Goal: Use online tool/utility: Use online tool/utility

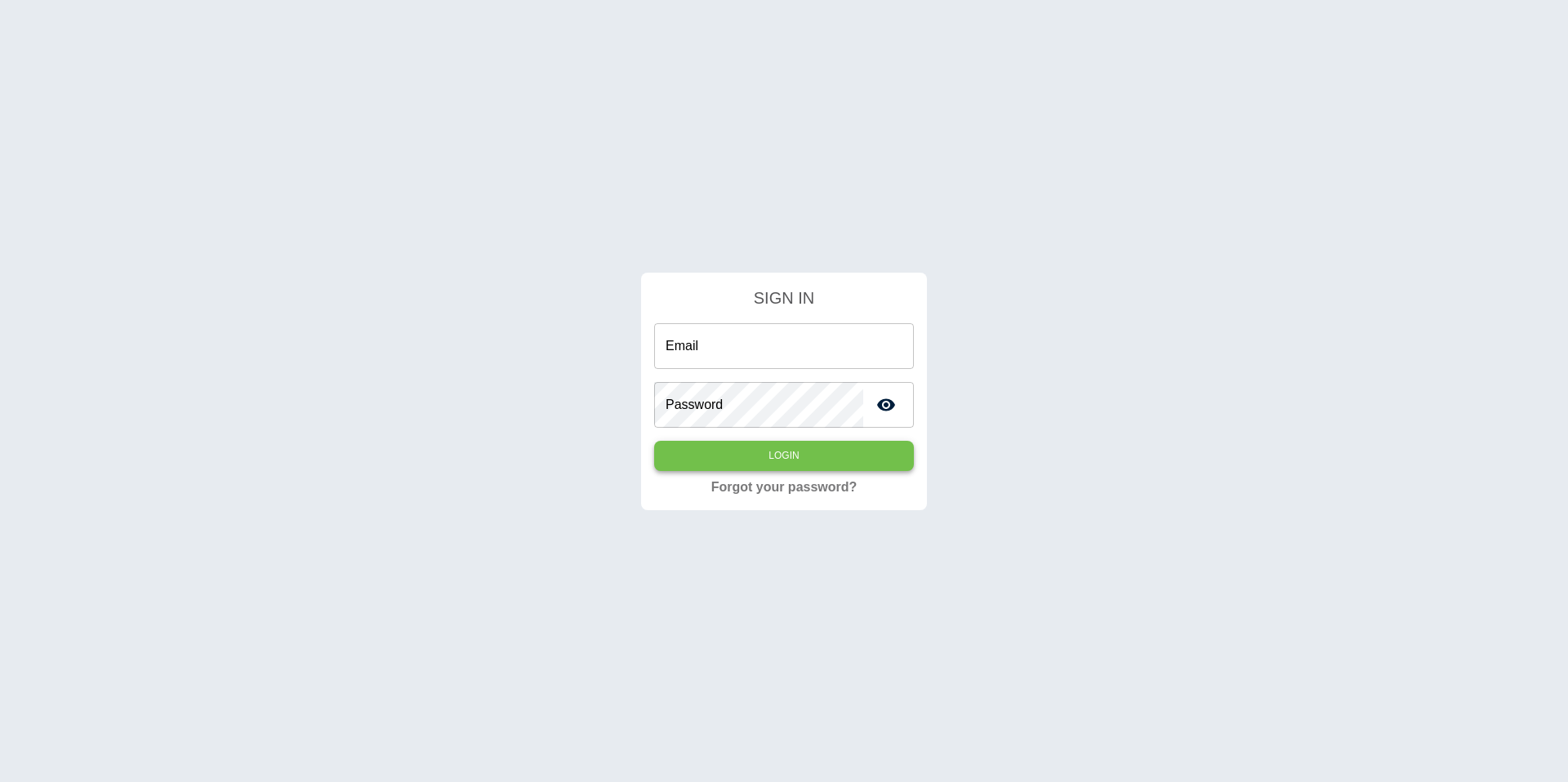
type input "**********"
click at [727, 467] on button "Login" at bounding box center [783, 456] width 260 height 30
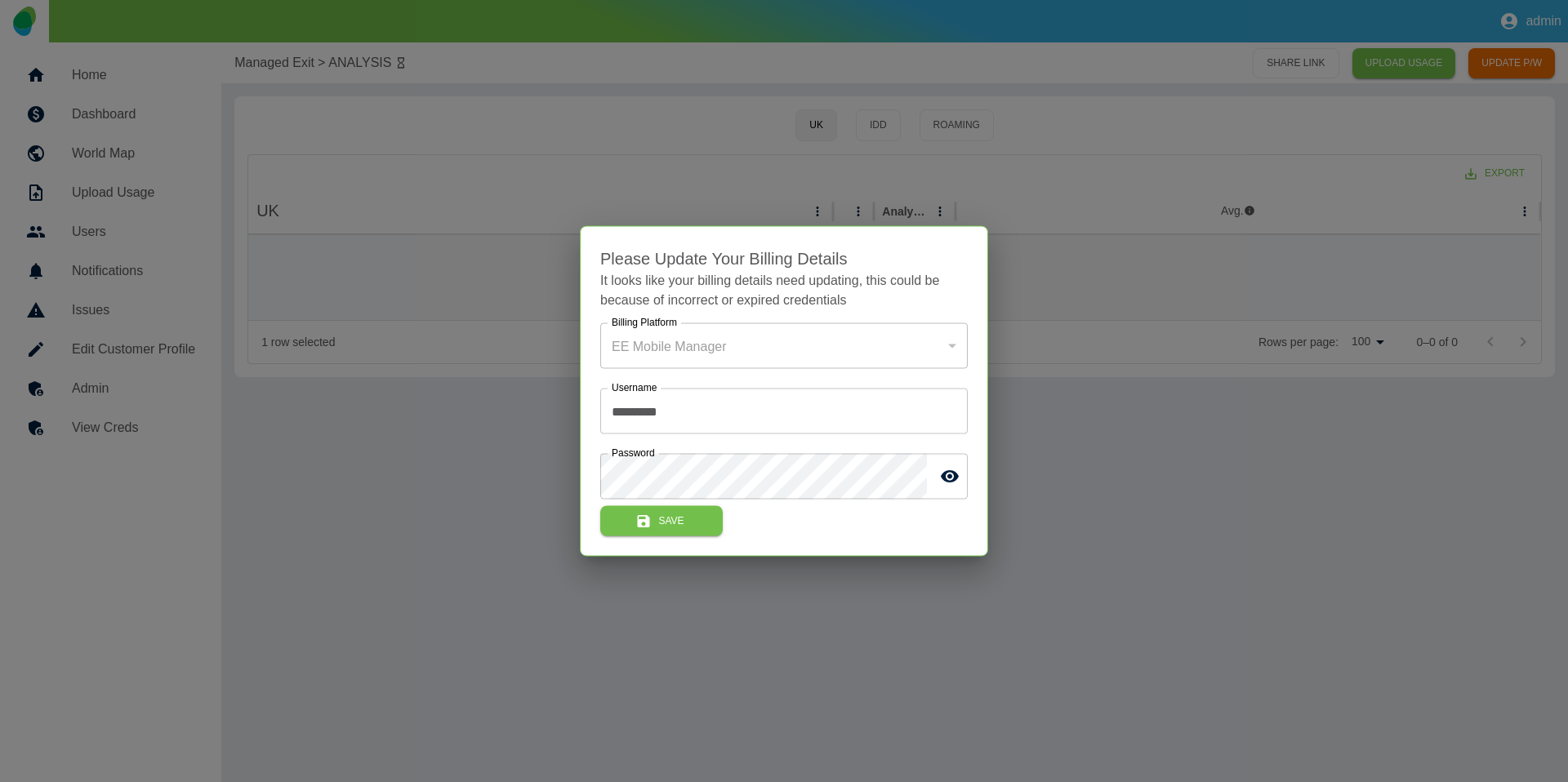
click at [463, 232] on div at bounding box center [784, 391] width 1568 height 782
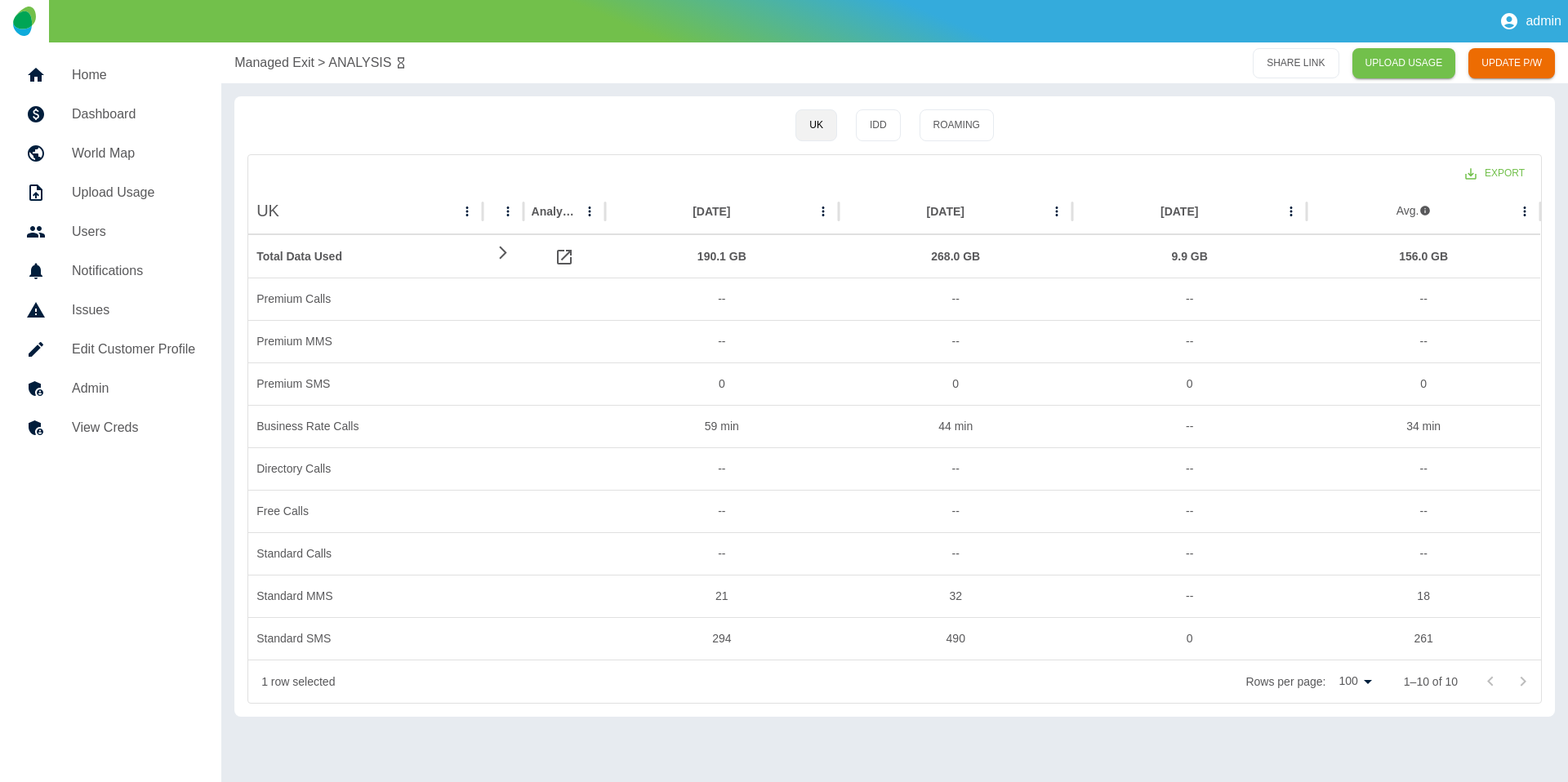
click at [252, 58] on p "Managed Exit" at bounding box center [275, 63] width 80 height 19
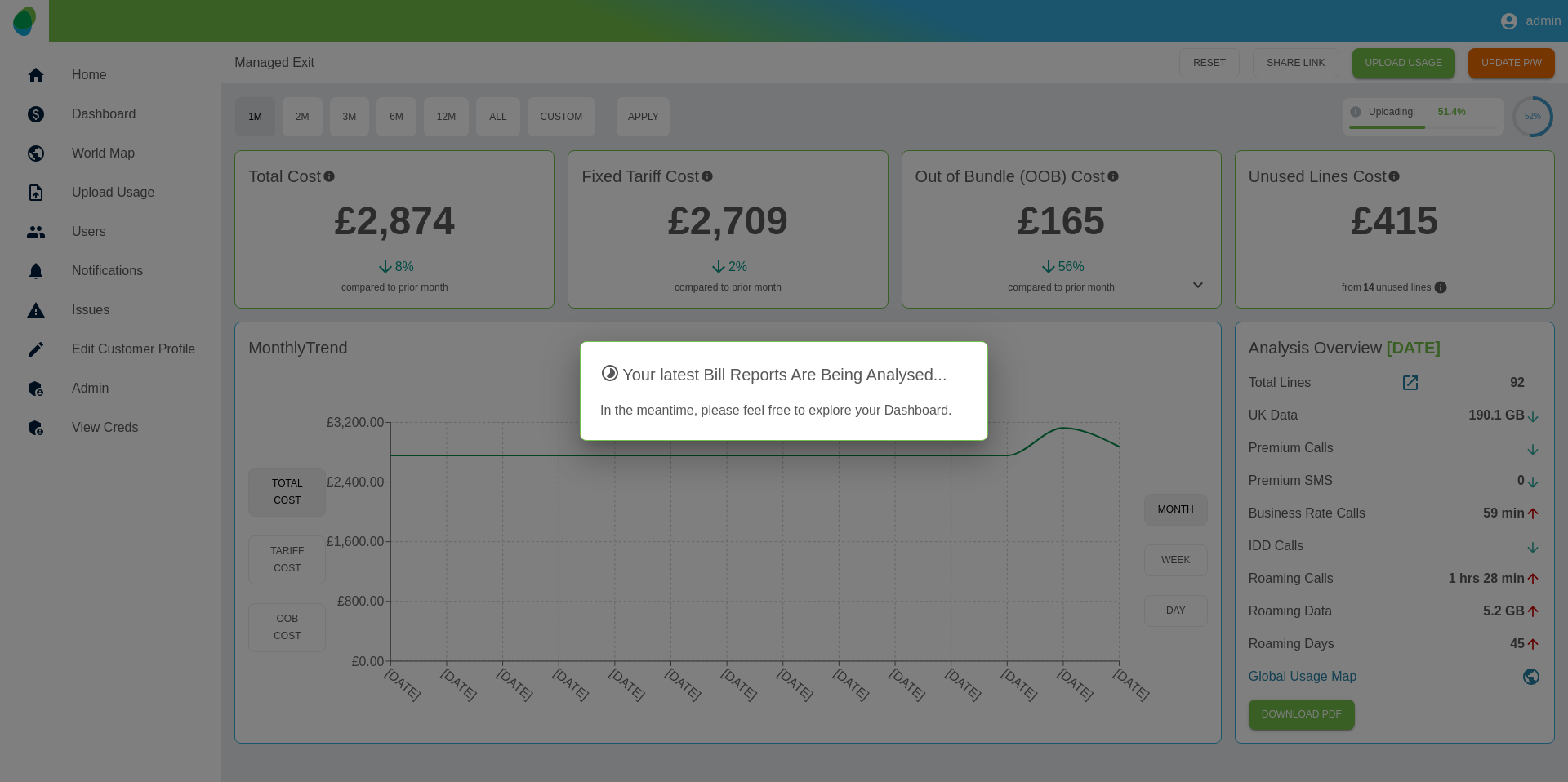
click at [888, 213] on div at bounding box center [784, 391] width 1568 height 782
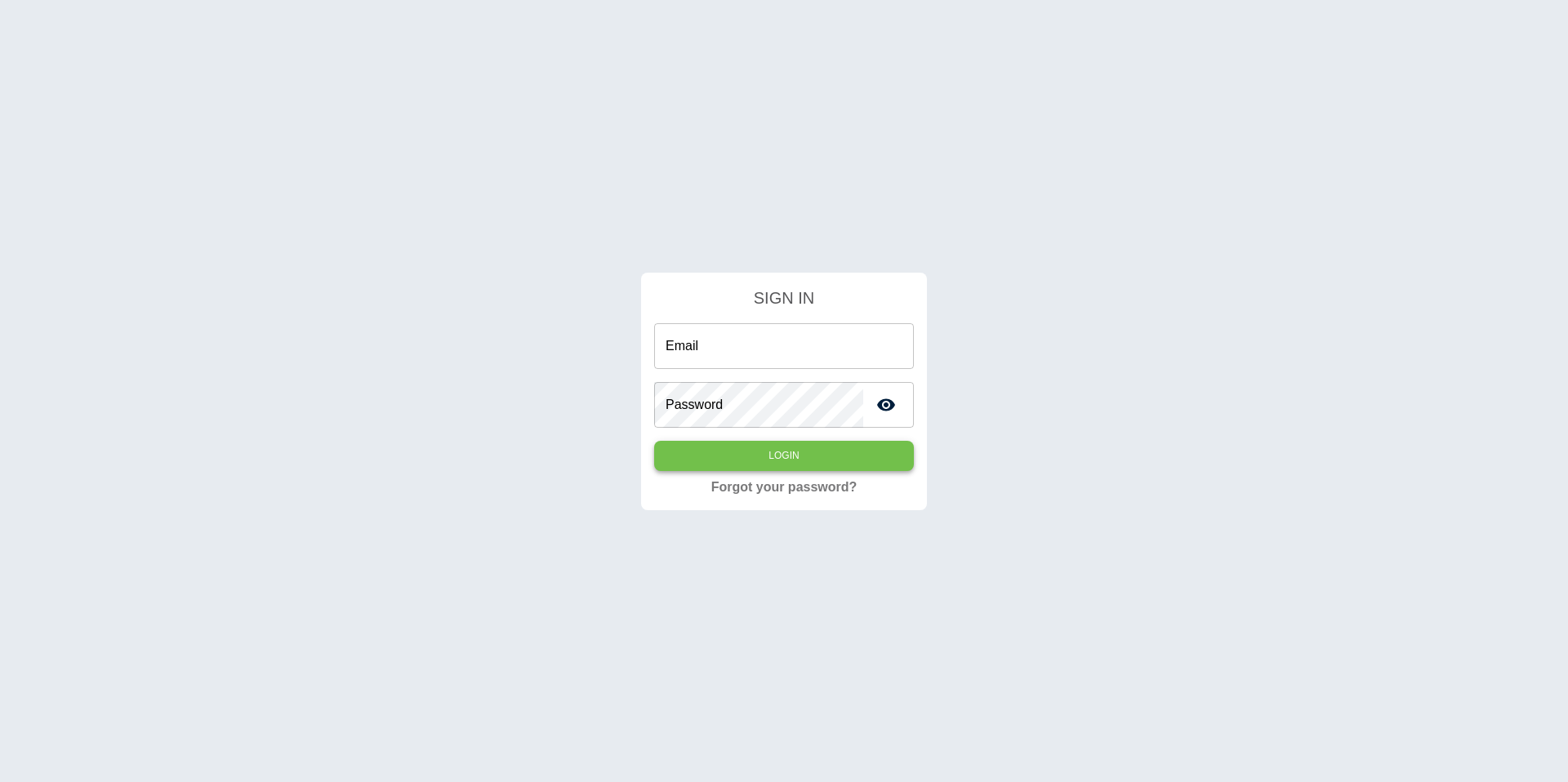
type input "**********"
click at [766, 461] on button "Login" at bounding box center [783, 456] width 260 height 30
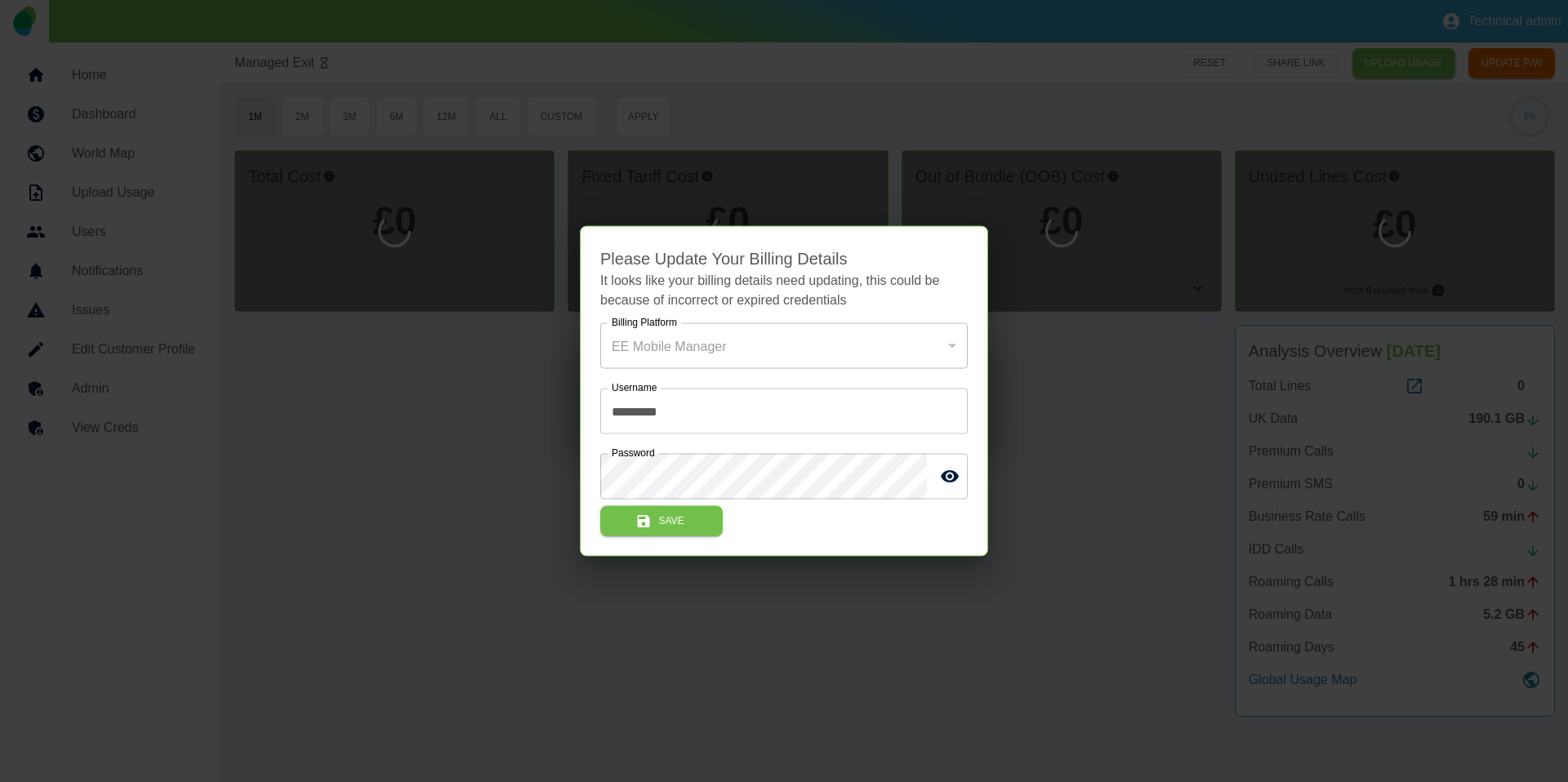
click at [374, 359] on div at bounding box center [784, 391] width 1568 height 782
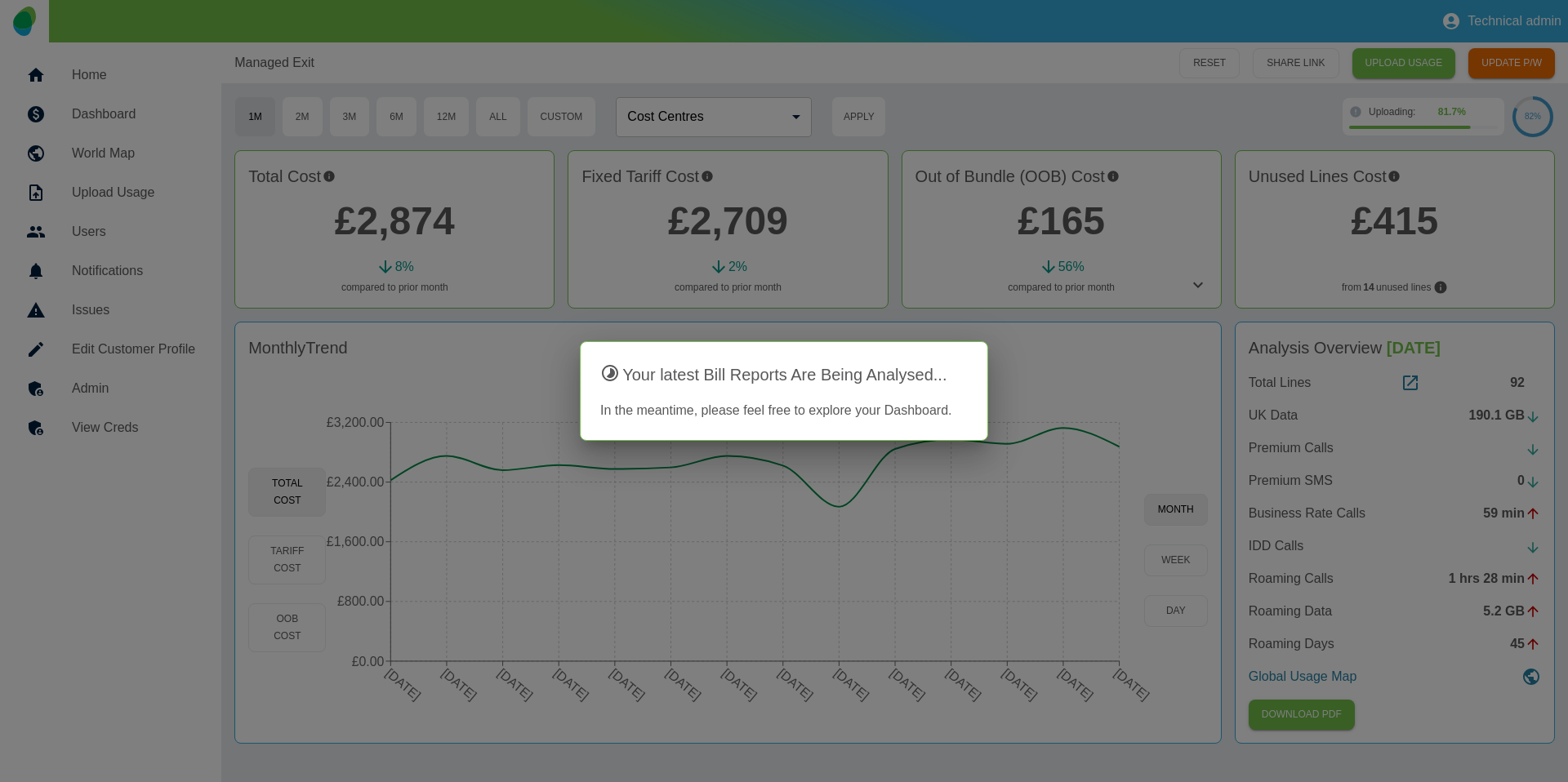
click at [620, 289] on div at bounding box center [784, 391] width 1568 height 782
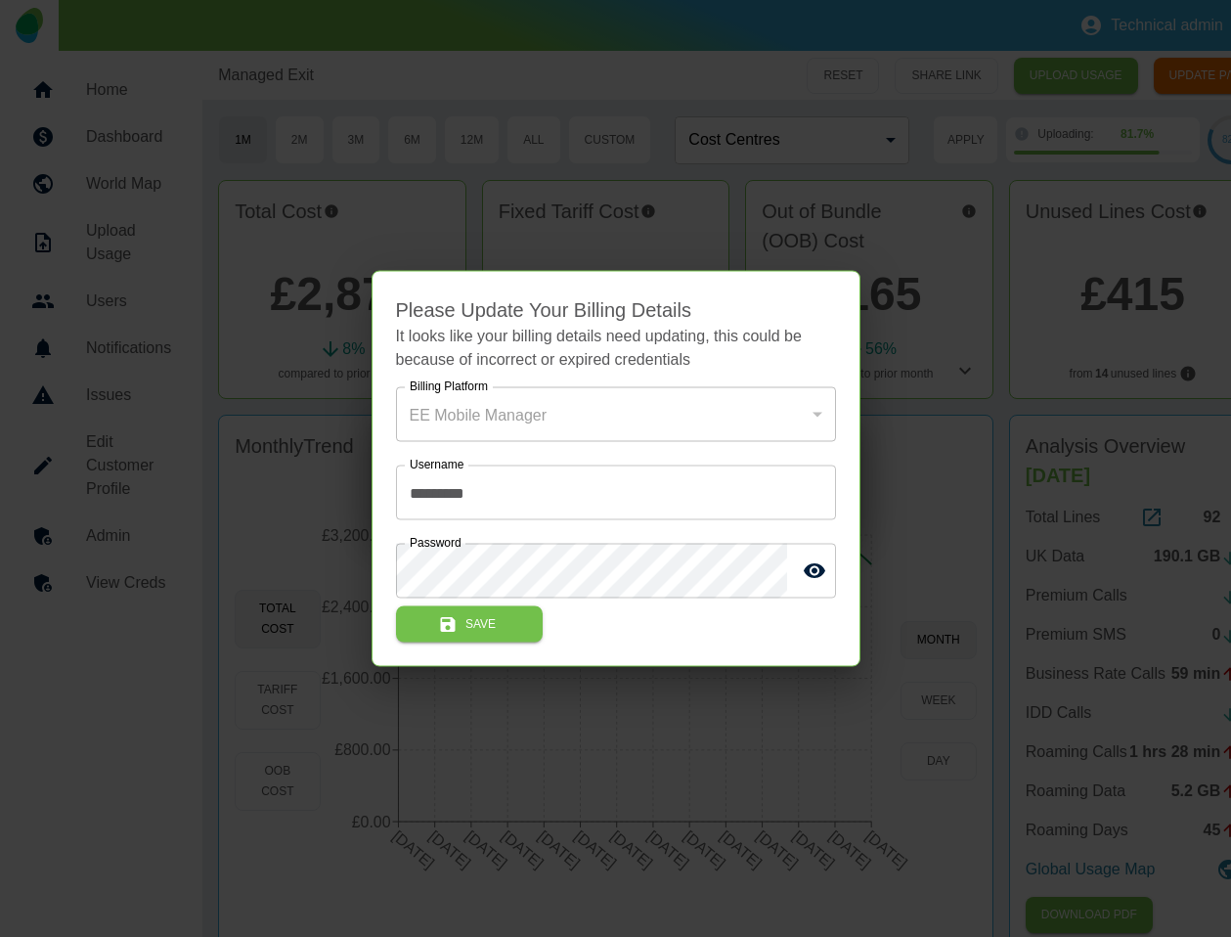
drag, startPoint x: 190, startPoint y: 82, endPoint x: 162, endPoint y: 93, distance: 29.4
click at [188, 83] on div at bounding box center [615, 468] width 1231 height 937
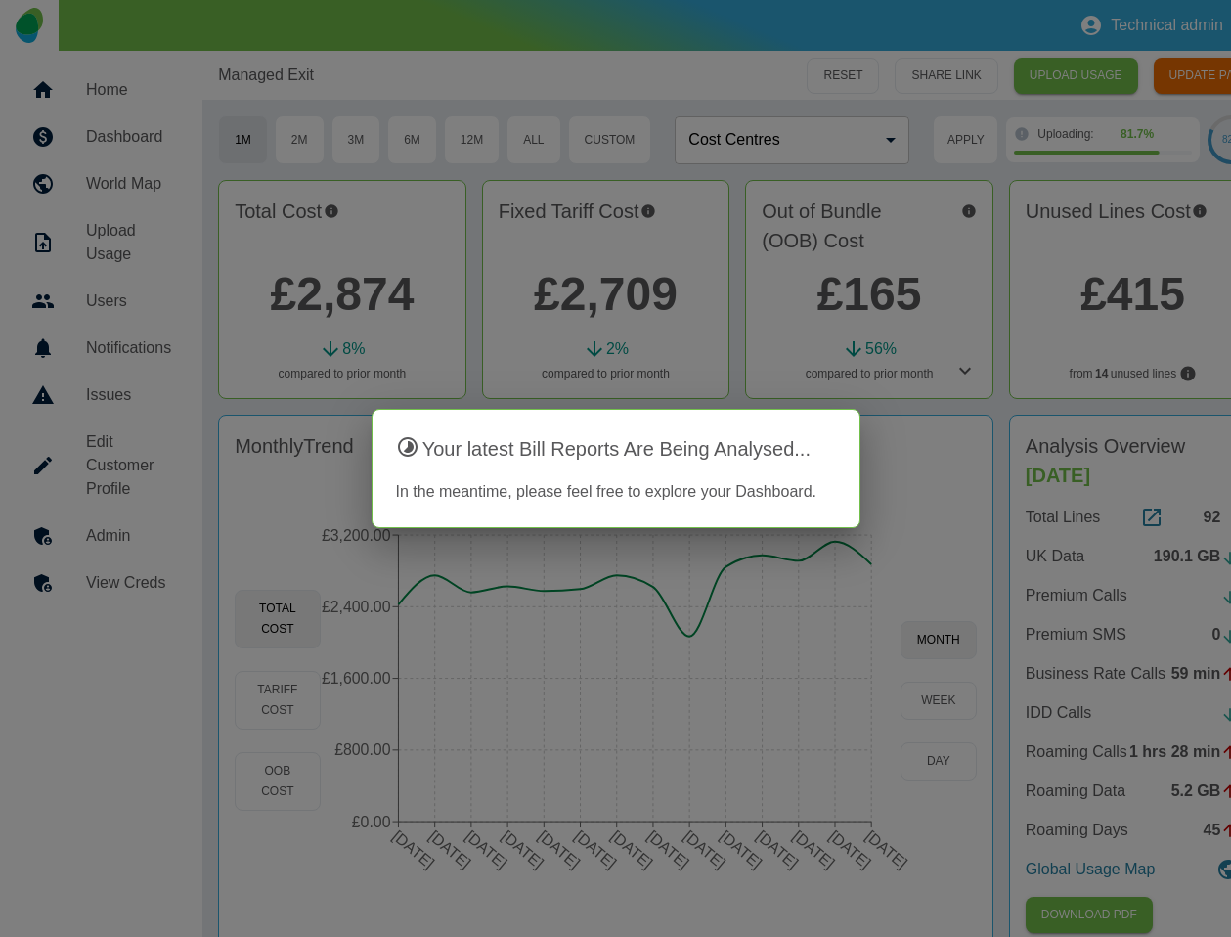
click at [144, 95] on div at bounding box center [615, 468] width 1231 height 937
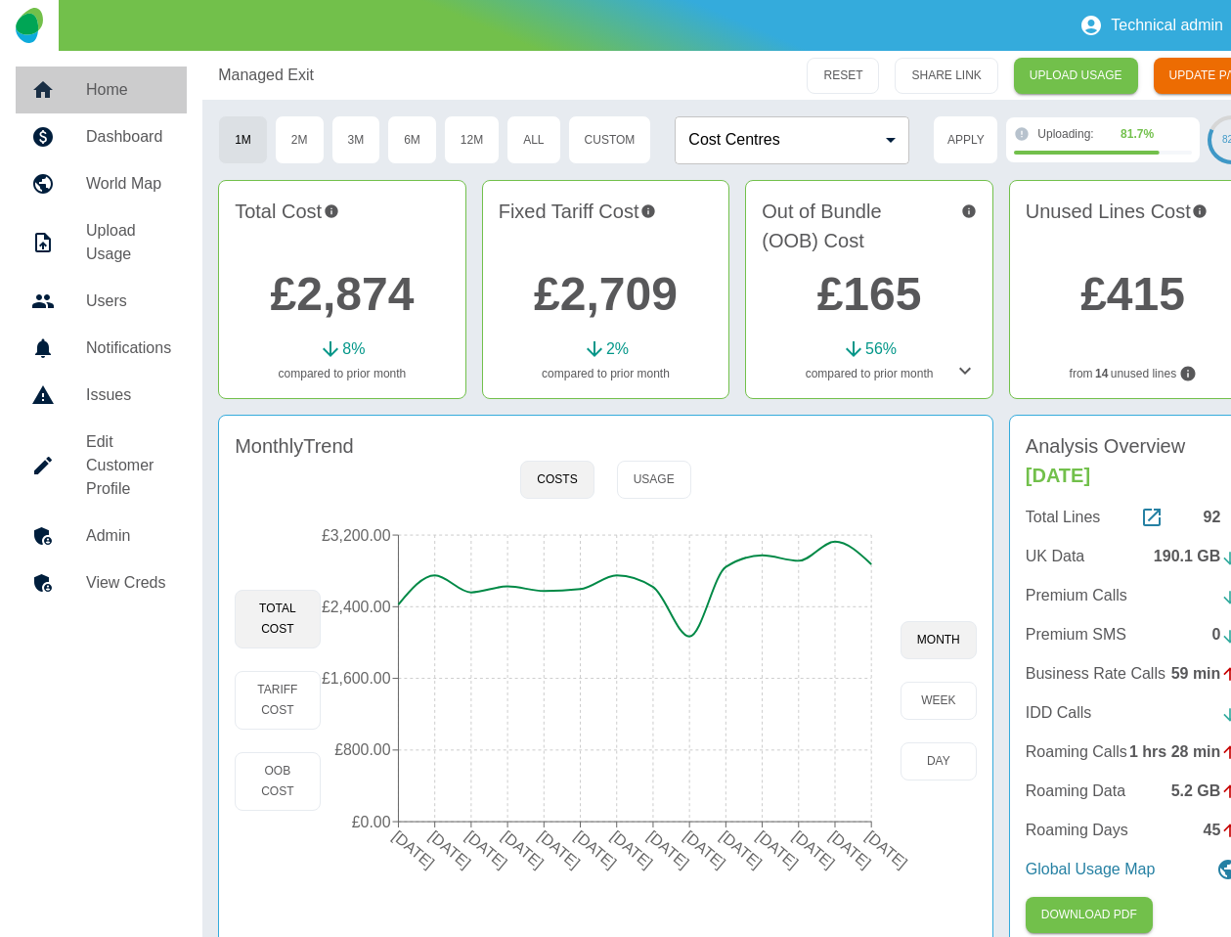
click at [112, 88] on h5 "Home" at bounding box center [128, 89] width 85 height 23
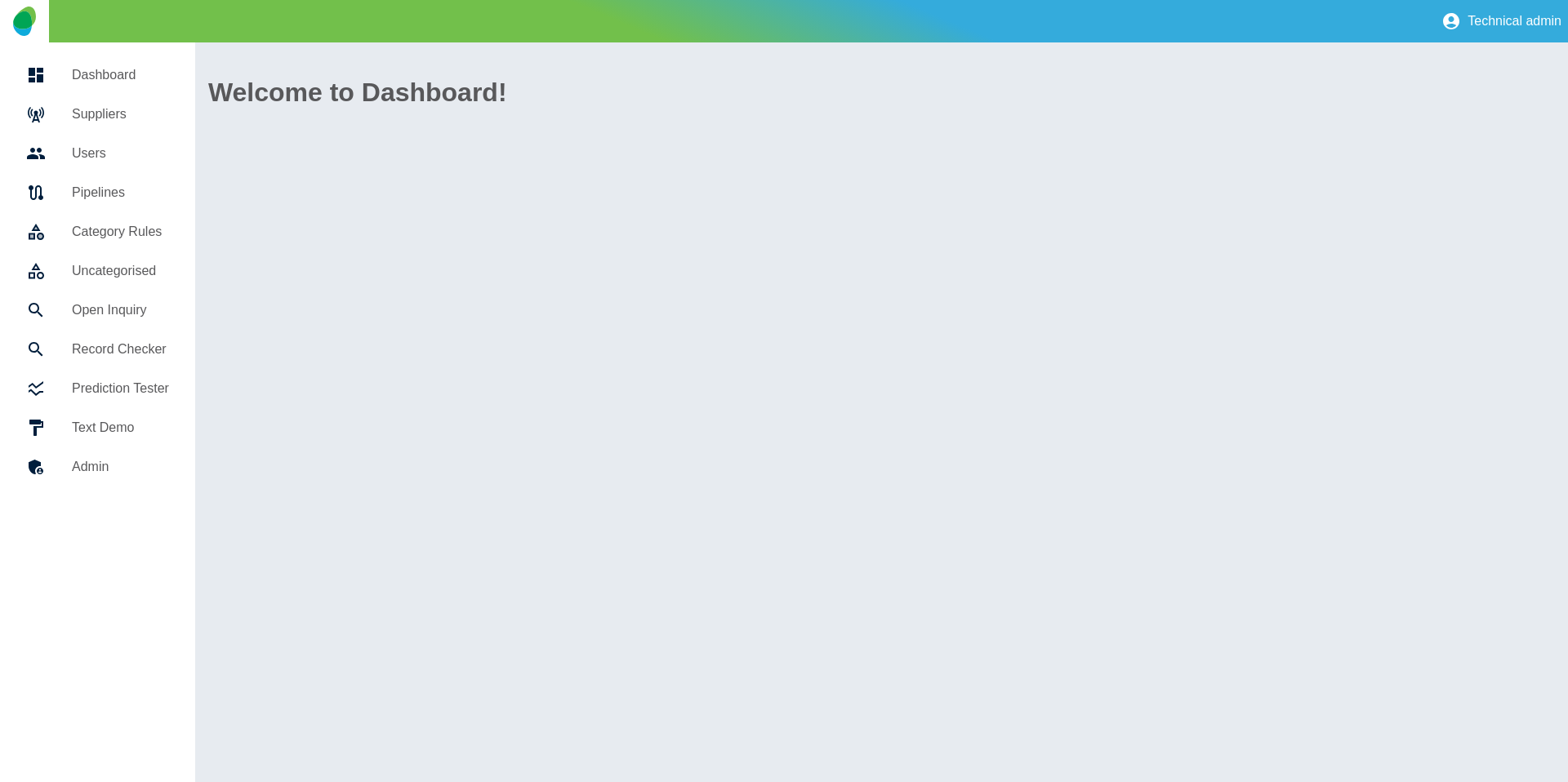
click at [107, 315] on h5 "Open Inquiry" at bounding box center [120, 310] width 97 height 19
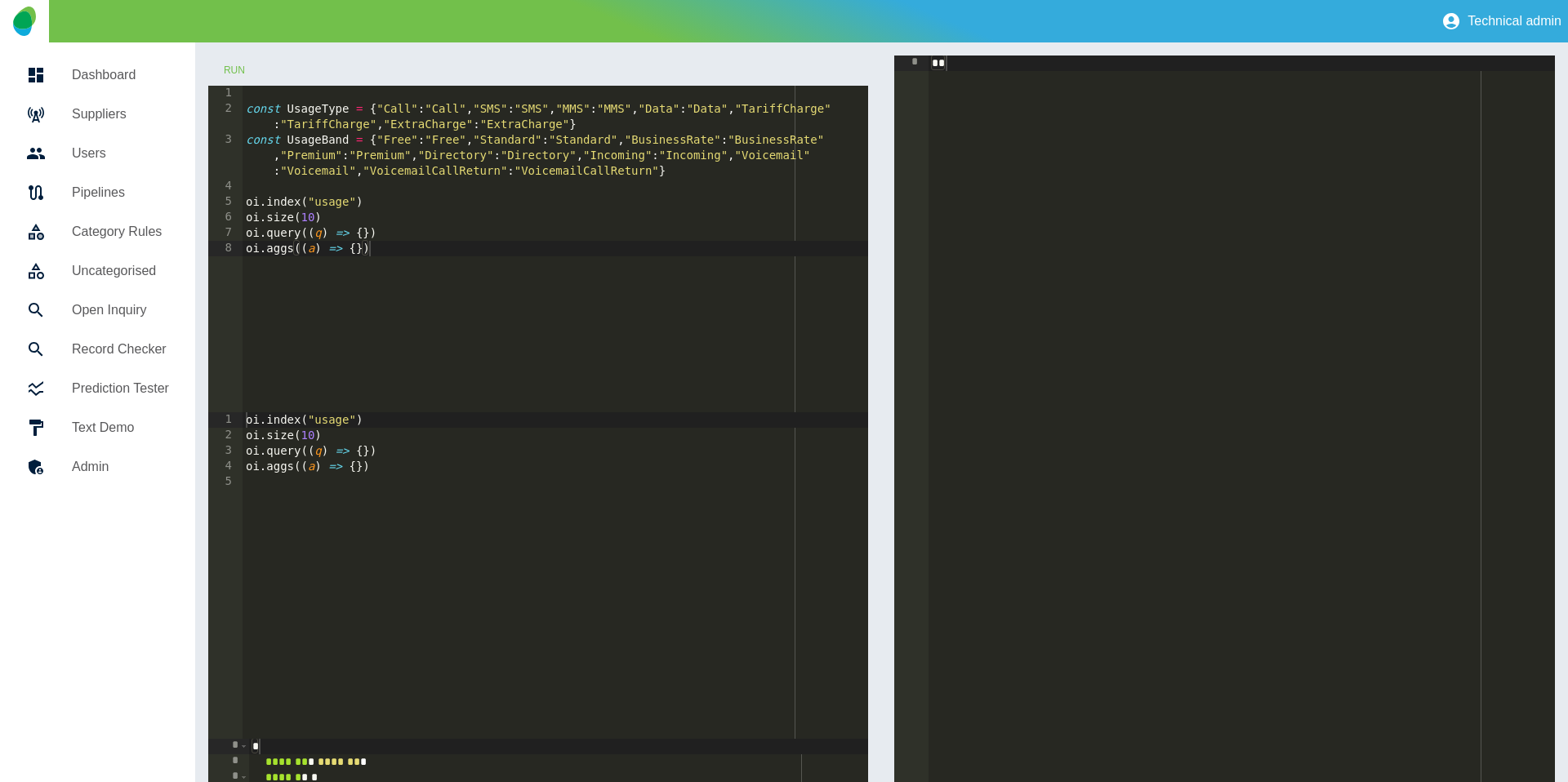
type textarea "**********"
click at [361, 236] on div "const UsageType = { "Call" : "Call" , "SMS" : "SMS" , "MMS" : "MMS" , "Data" : …" at bounding box center [555, 265] width 626 height 357
paste textarea "**********"
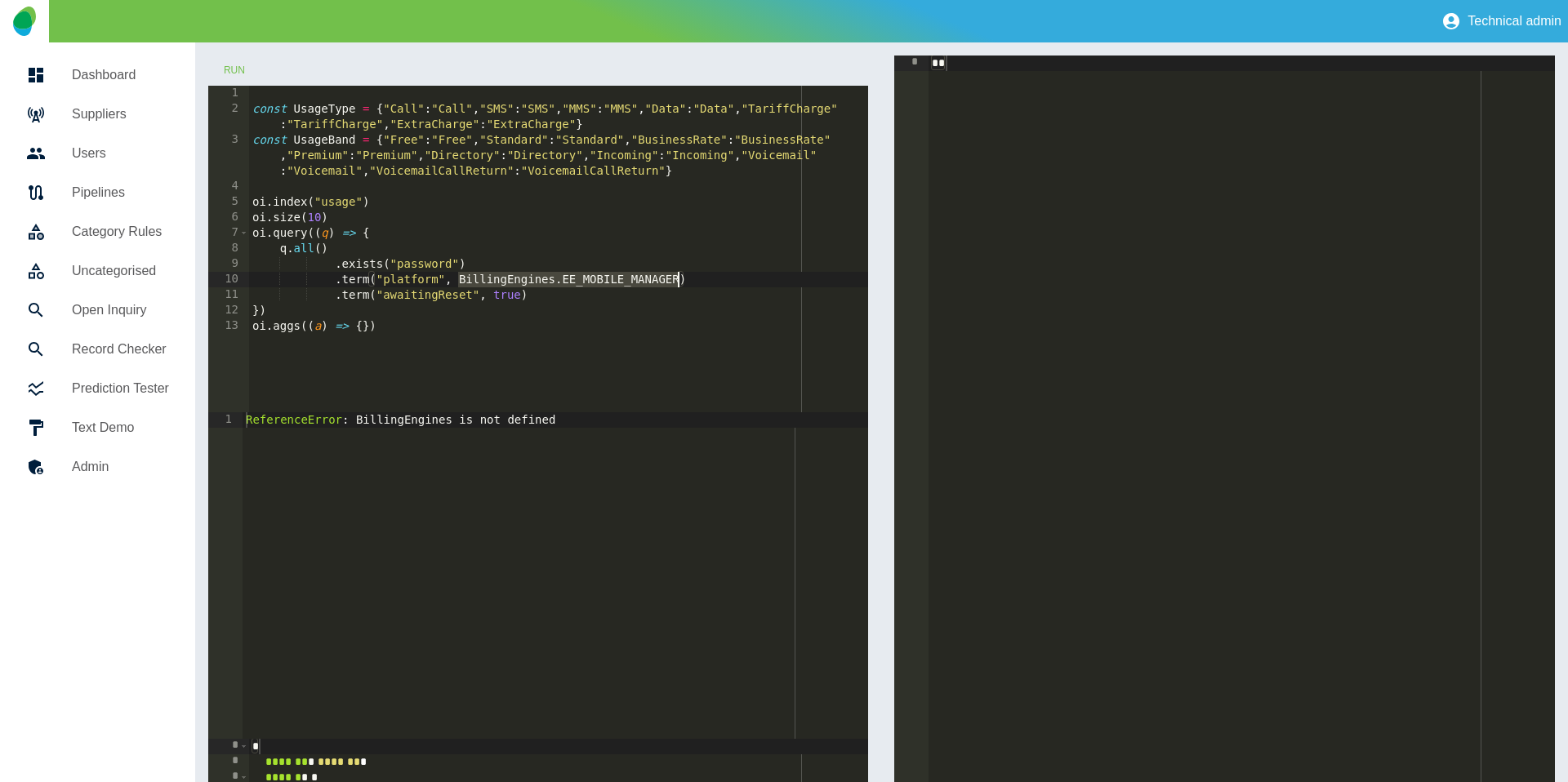
drag, startPoint x: 459, startPoint y: 279, endPoint x: 682, endPoint y: 276, distance: 223.0
click at [682, 276] on div "const UsageType = { "Call" : "Call" , "SMS" : "SMS" , "MMS" : "MMS" , "Data" : …" at bounding box center [559, 265] width 620 height 357
click at [249, 71] on button "Run" at bounding box center [234, 70] width 53 height 30
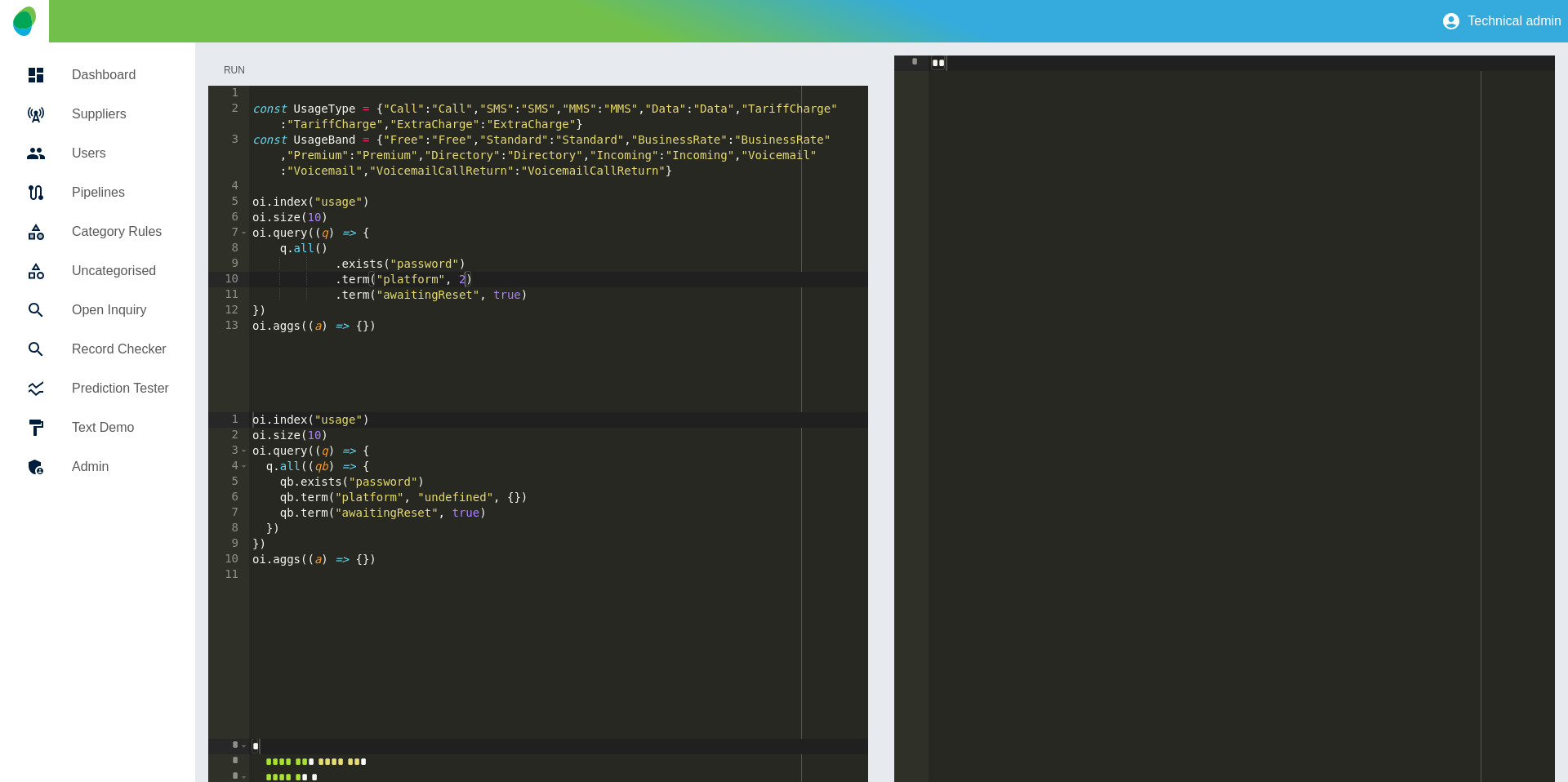
click at [226, 68] on button "Run" at bounding box center [234, 70] width 53 height 30
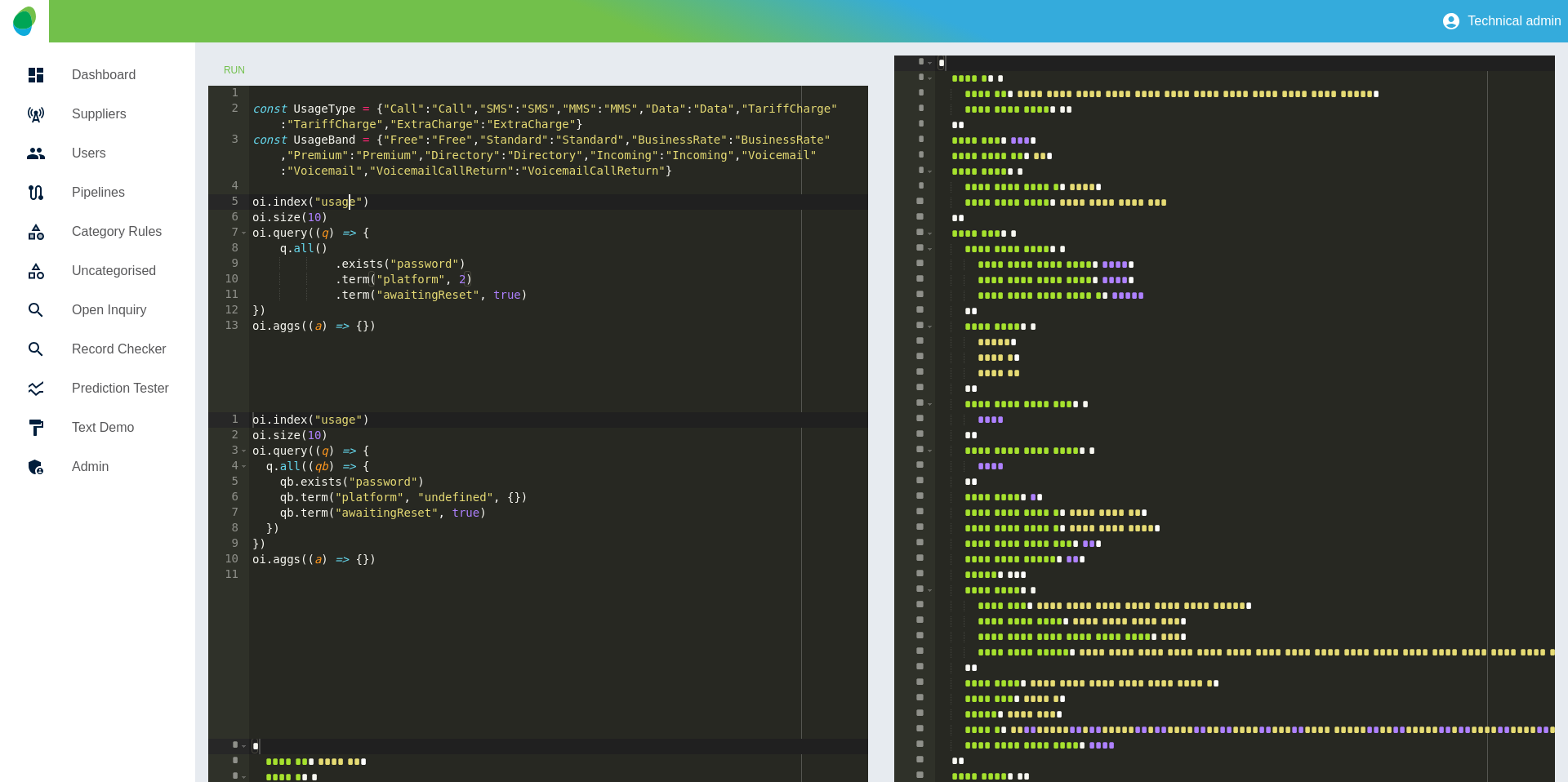
click at [347, 204] on div "const UsageType = { "Call" : "Call" , "SMS" : "SMS" , "MMS" : "MMS" , "Data" : …" at bounding box center [559, 265] width 620 height 357
click at [250, 62] on button "Run" at bounding box center [234, 70] width 53 height 30
click at [240, 67] on button "Run" at bounding box center [234, 70] width 53 height 30
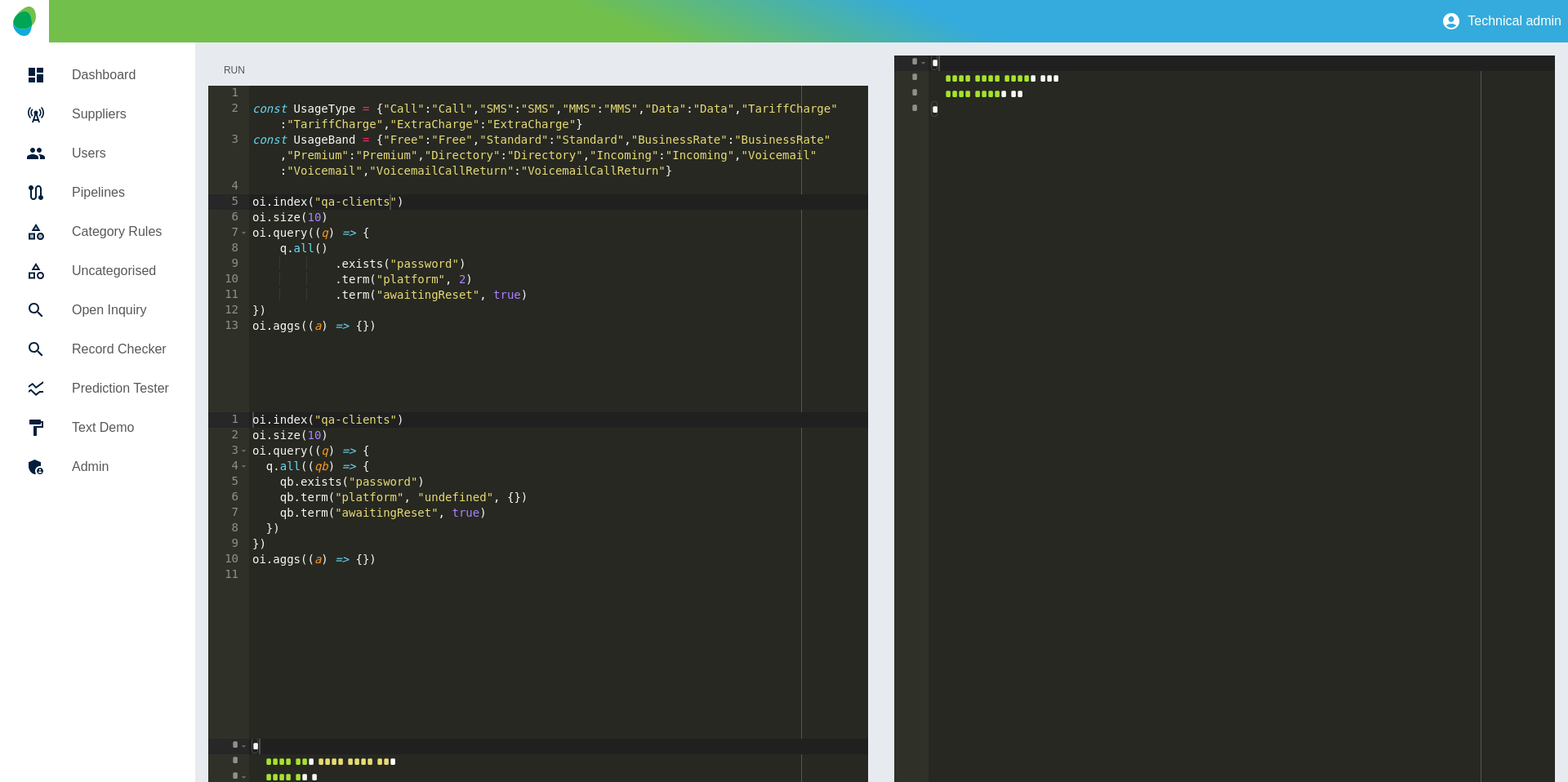
click at [238, 68] on button "Run" at bounding box center [234, 70] width 53 height 30
click at [592, 295] on div "const UsageType = { "Call" : "Call" , "SMS" : "SMS" , "MMS" : "MMS" , "Data" : …" at bounding box center [559, 265] width 620 height 357
click at [240, 72] on button "Run" at bounding box center [234, 70] width 53 height 30
click at [237, 69] on button "Run" at bounding box center [234, 70] width 53 height 30
click at [233, 67] on button "Run" at bounding box center [234, 70] width 53 height 30
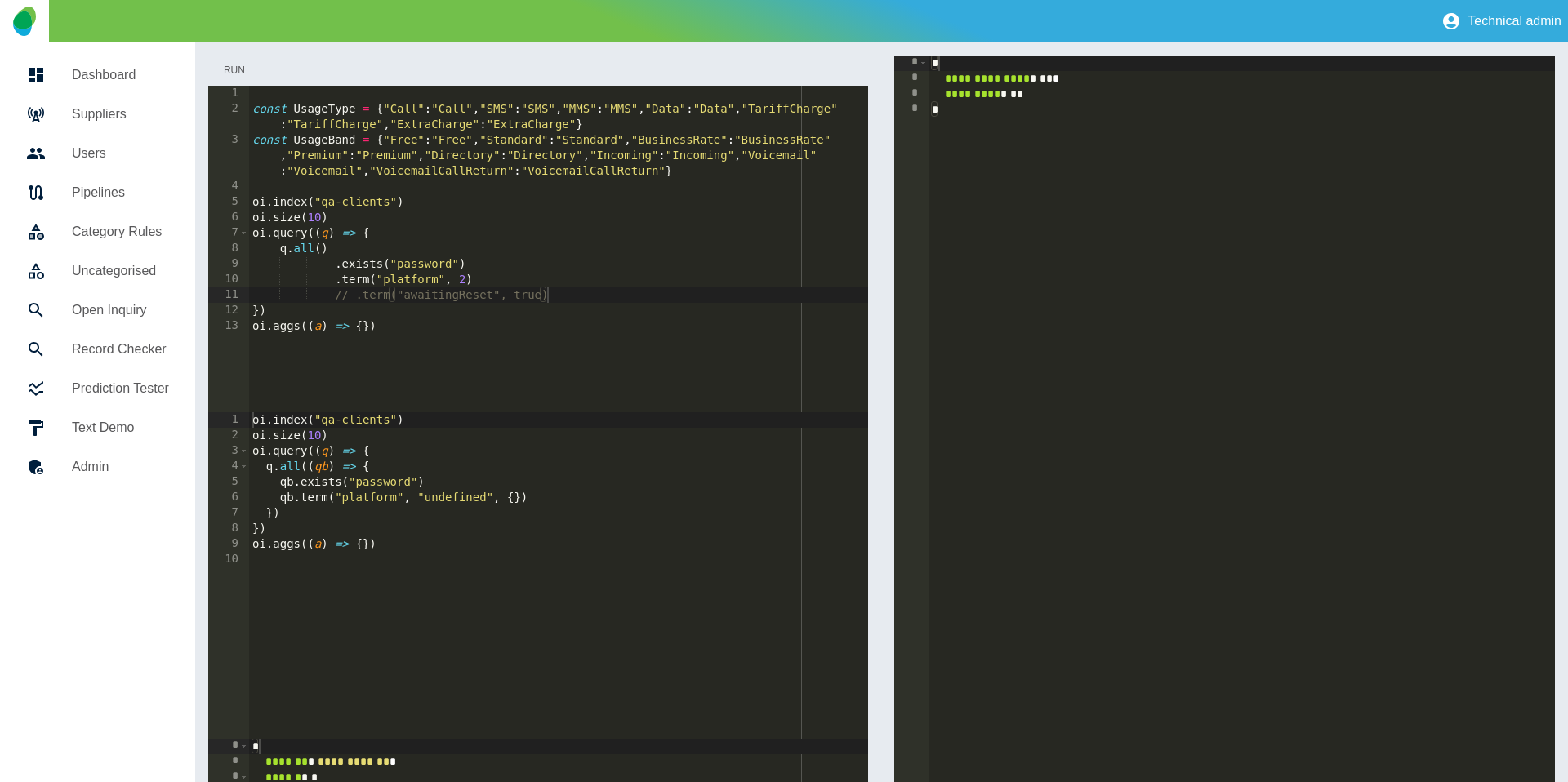
click at [233, 67] on button "Run" at bounding box center [234, 70] width 53 height 30
click at [233, 68] on button "Run" at bounding box center [234, 70] width 53 height 30
click at [235, 70] on button "Run" at bounding box center [234, 70] width 53 height 30
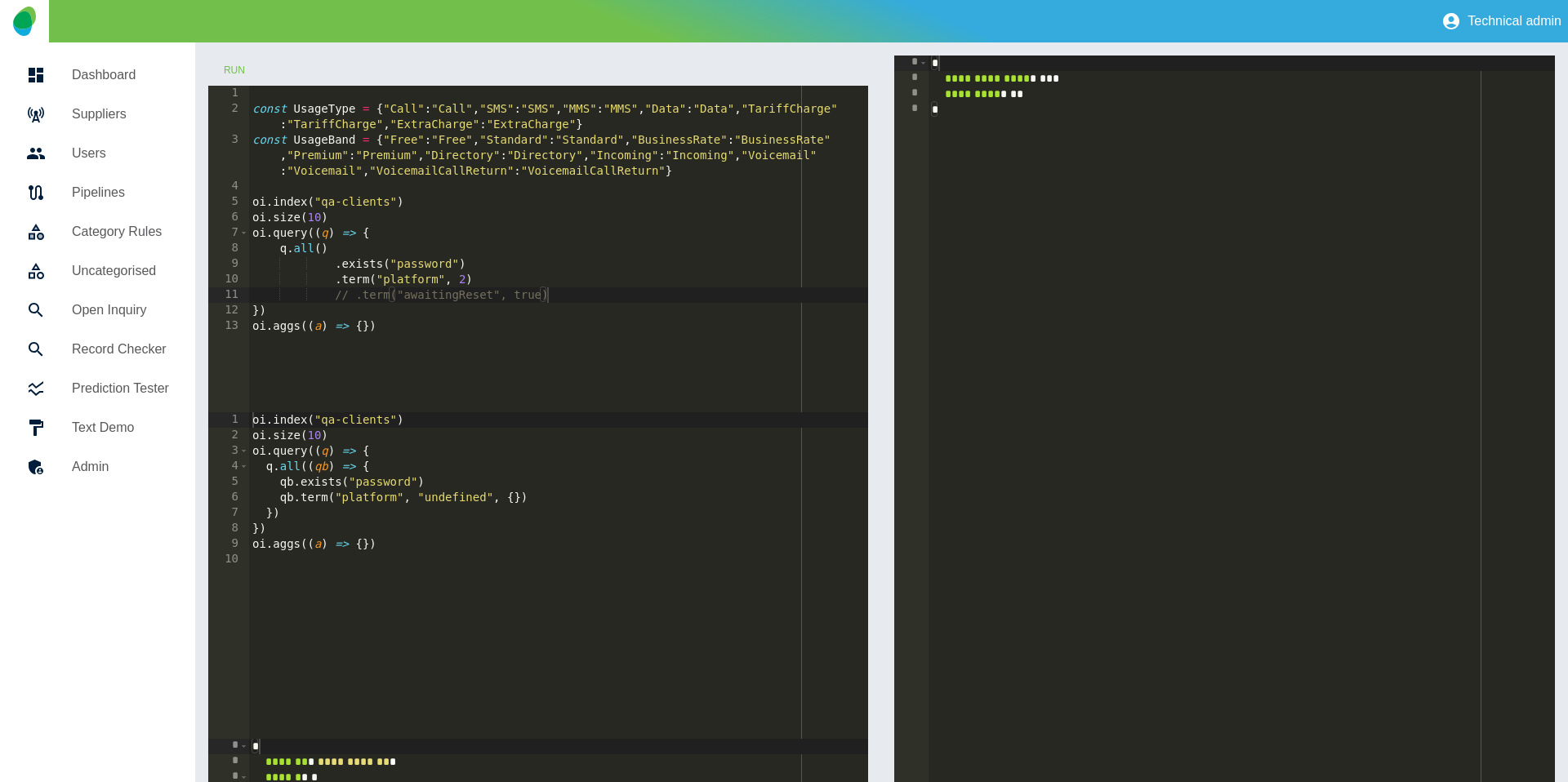
click at [453, 264] on div "const UsageType = { "Call" : "Call" , "SMS" : "SMS" , "MMS" : "MMS" , "Data" : …" at bounding box center [559, 265] width 620 height 357
click at [238, 57] on button "Run" at bounding box center [234, 70] width 53 height 30
click at [233, 63] on button "Run" at bounding box center [234, 70] width 53 height 30
drag, startPoint x: 479, startPoint y: 282, endPoint x: 370, endPoint y: 272, distance: 109.5
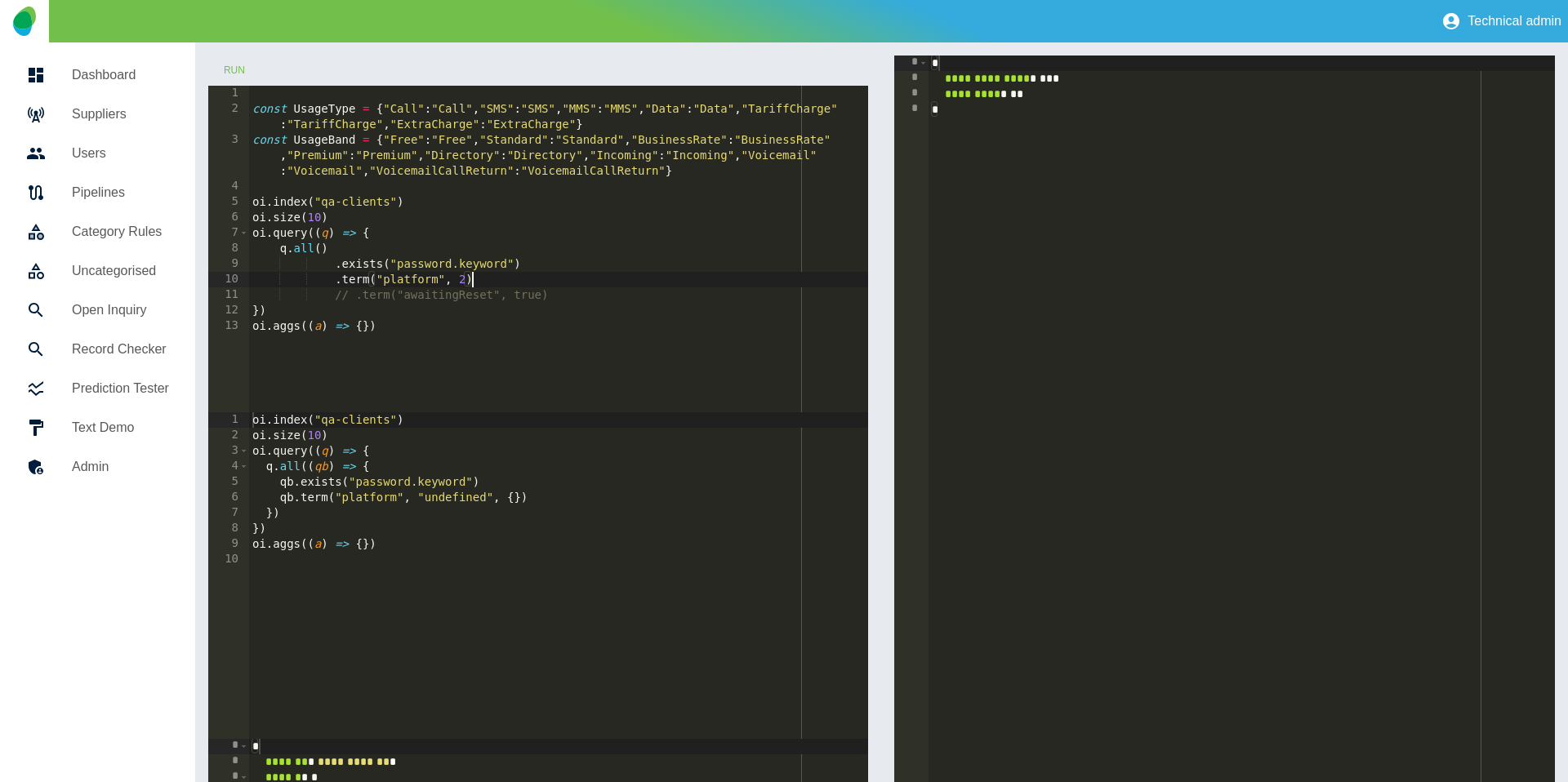
click at [476, 283] on div "const UsageType = { "Call" : "Call" , "SMS" : "SMS" , "MMS" : "MMS" , "Data" : …" at bounding box center [559, 265] width 620 height 357
click at [557, 259] on div "const UsageType = { "Call" : "Call" , "SMS" : "SMS" , "MMS" : "MMS" , "Data" : …" at bounding box center [559, 265] width 620 height 357
click at [465, 282] on div "const UsageType = { "Call" : "Call" , "SMS" : "SMS" , "MMS" : "MMS" , "Data" : …" at bounding box center [559, 265] width 620 height 357
click at [227, 75] on button "Run" at bounding box center [234, 70] width 53 height 30
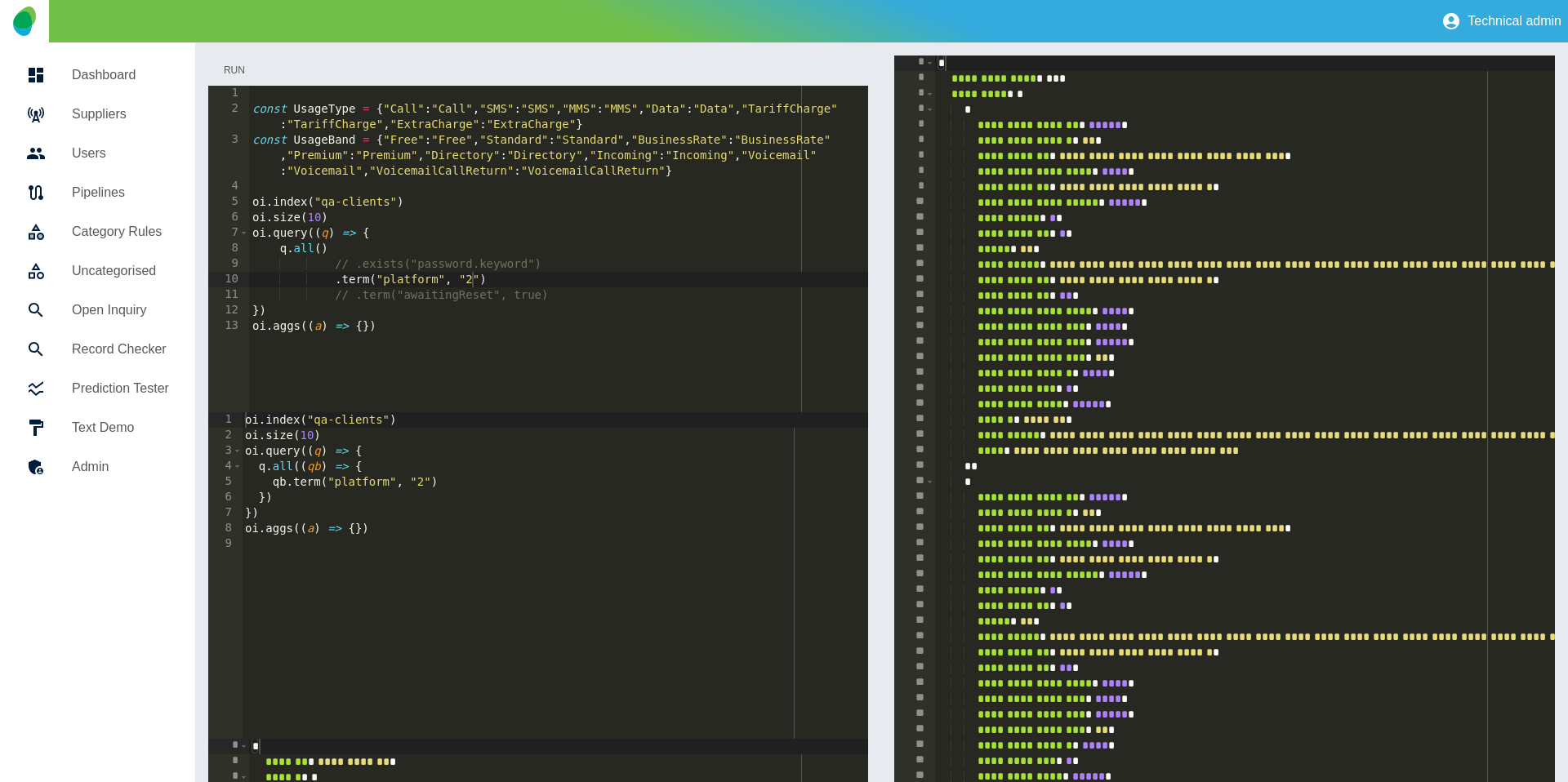
click at [235, 71] on button "Run" at bounding box center [234, 70] width 53 height 30
click at [416, 266] on div "const UsageType = { "Call" : "Call" , "SMS" : "SMS" , "MMS" : "MMS" , "Data" : …" at bounding box center [559, 265] width 620 height 357
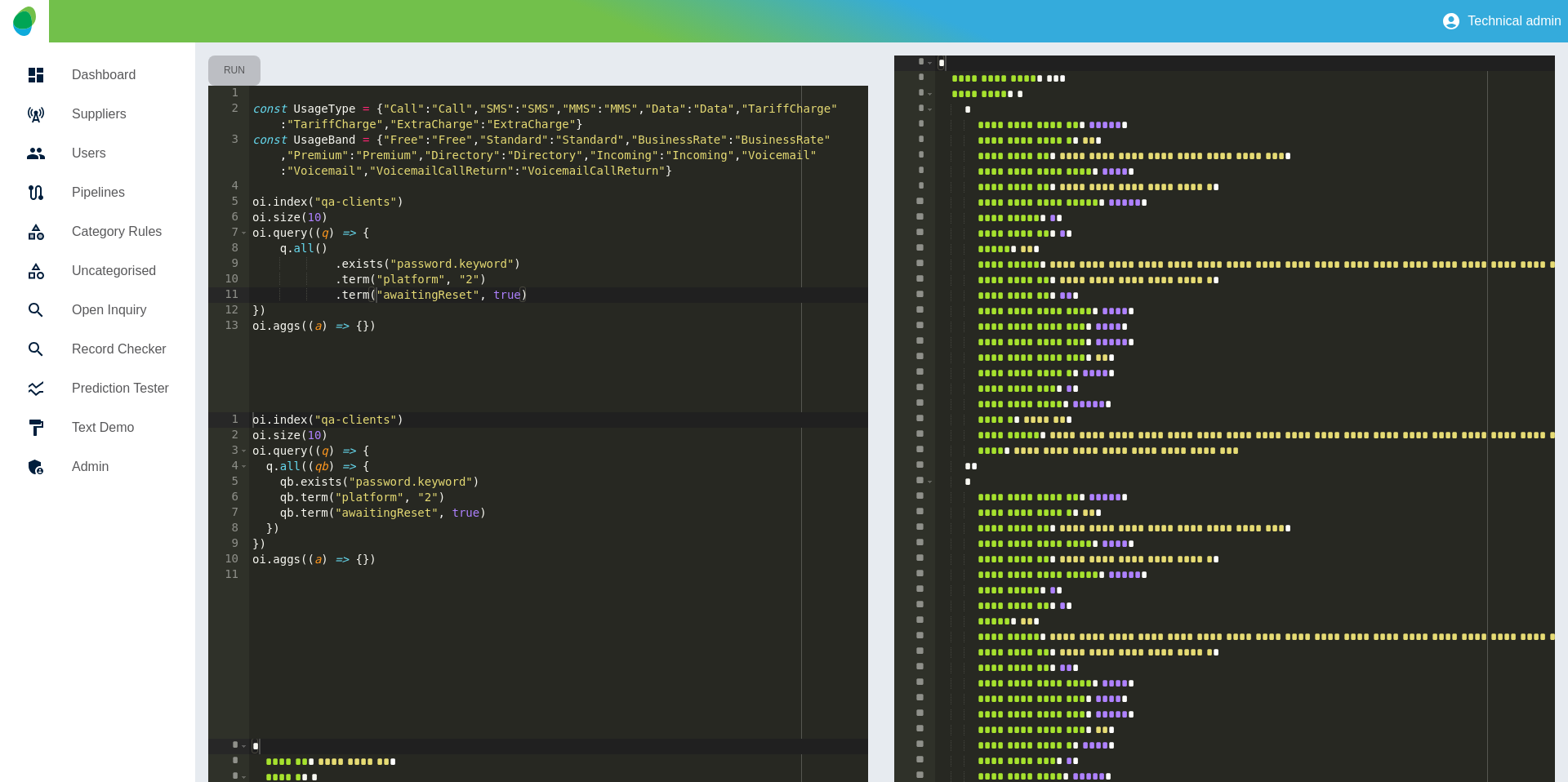
click at [235, 66] on button "Run" at bounding box center [234, 70] width 53 height 30
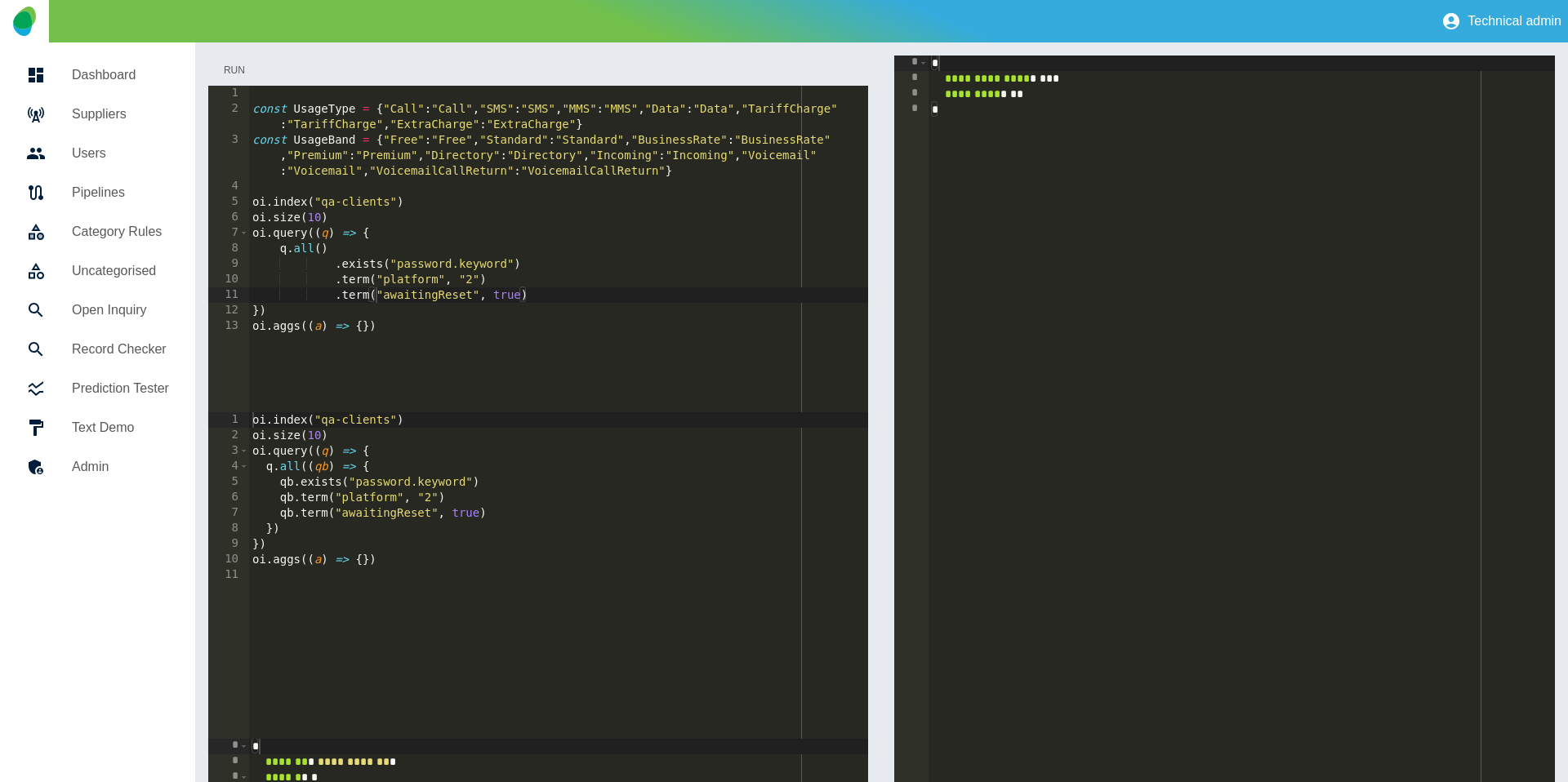
click at [235, 66] on button "Run" at bounding box center [234, 70] width 53 height 30
click at [438, 296] on div "const UsageType = { "Call" : "Call" , "SMS" : "SMS" , "MMS" : "MMS" , "Data" : …" at bounding box center [559, 265] width 620 height 357
click at [237, 69] on button "Run" at bounding box center [234, 70] width 53 height 30
click at [485, 257] on div "const UsageType = { "Call" : "Call" , "SMS" : "SMS" , "MMS" : "MMS" , "Data" : …" at bounding box center [559, 265] width 620 height 357
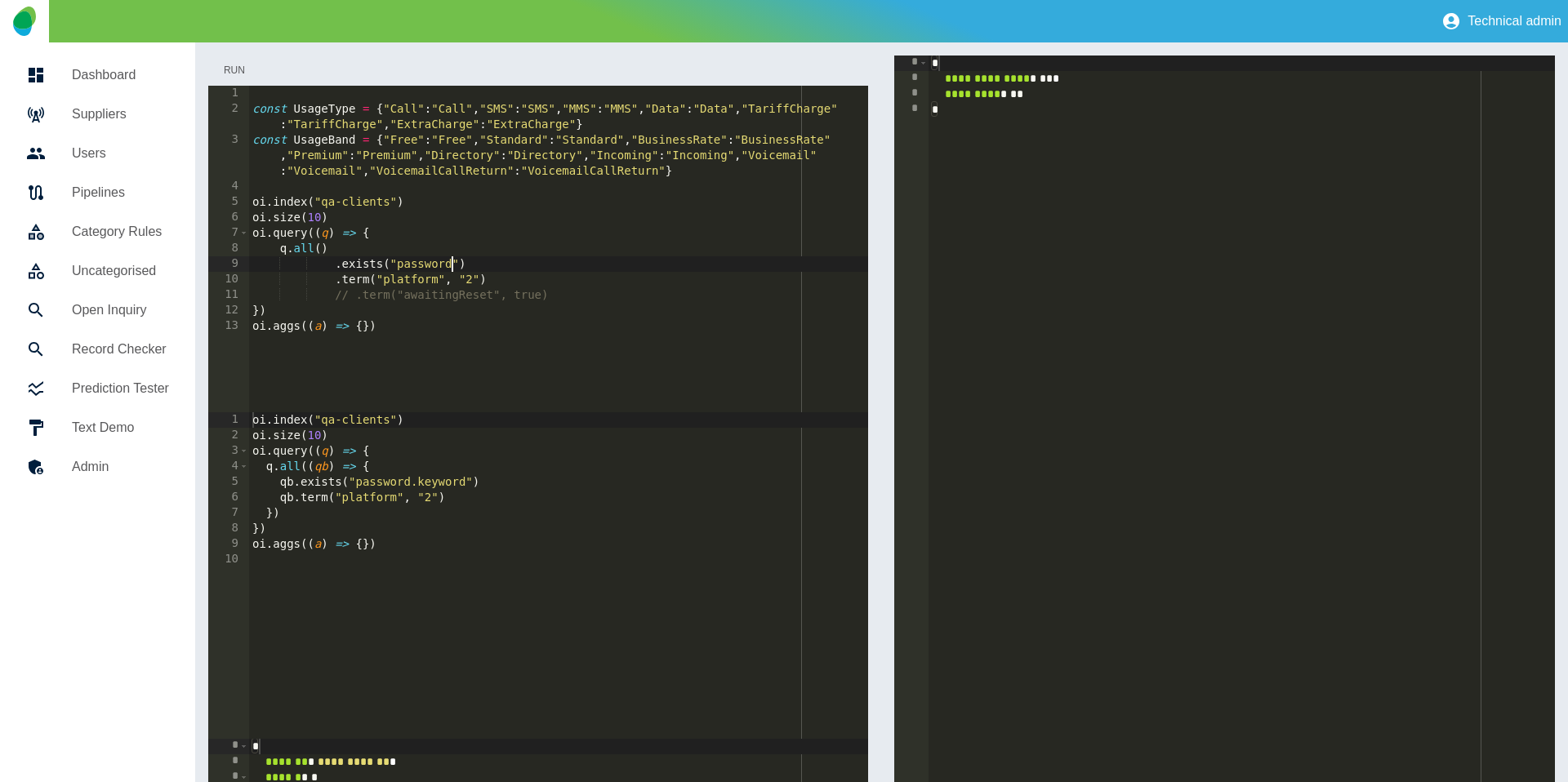
click at [240, 65] on button "Run" at bounding box center [234, 70] width 53 height 30
click at [237, 65] on button "Run" at bounding box center [234, 70] width 53 height 30
click at [473, 264] on div "const UsageType = { "Call" : "Call" , "SMS" : "SMS" , "MMS" : "MMS" , "Data" : …" at bounding box center [559, 265] width 620 height 357
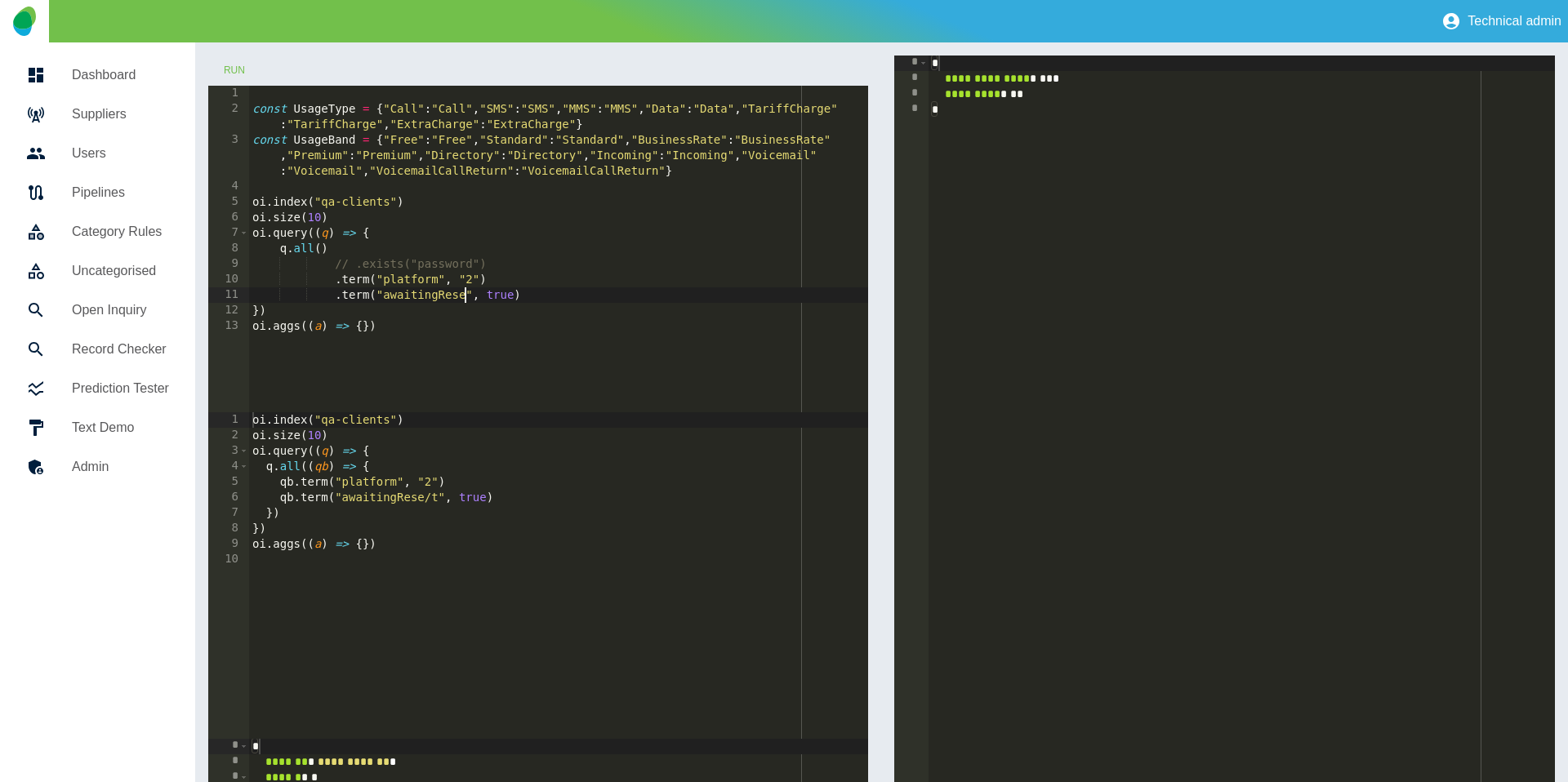
type textarea "**********"
click at [215, 67] on button "Run" at bounding box center [234, 70] width 53 height 30
click at [227, 65] on button "Run" at bounding box center [234, 70] width 53 height 30
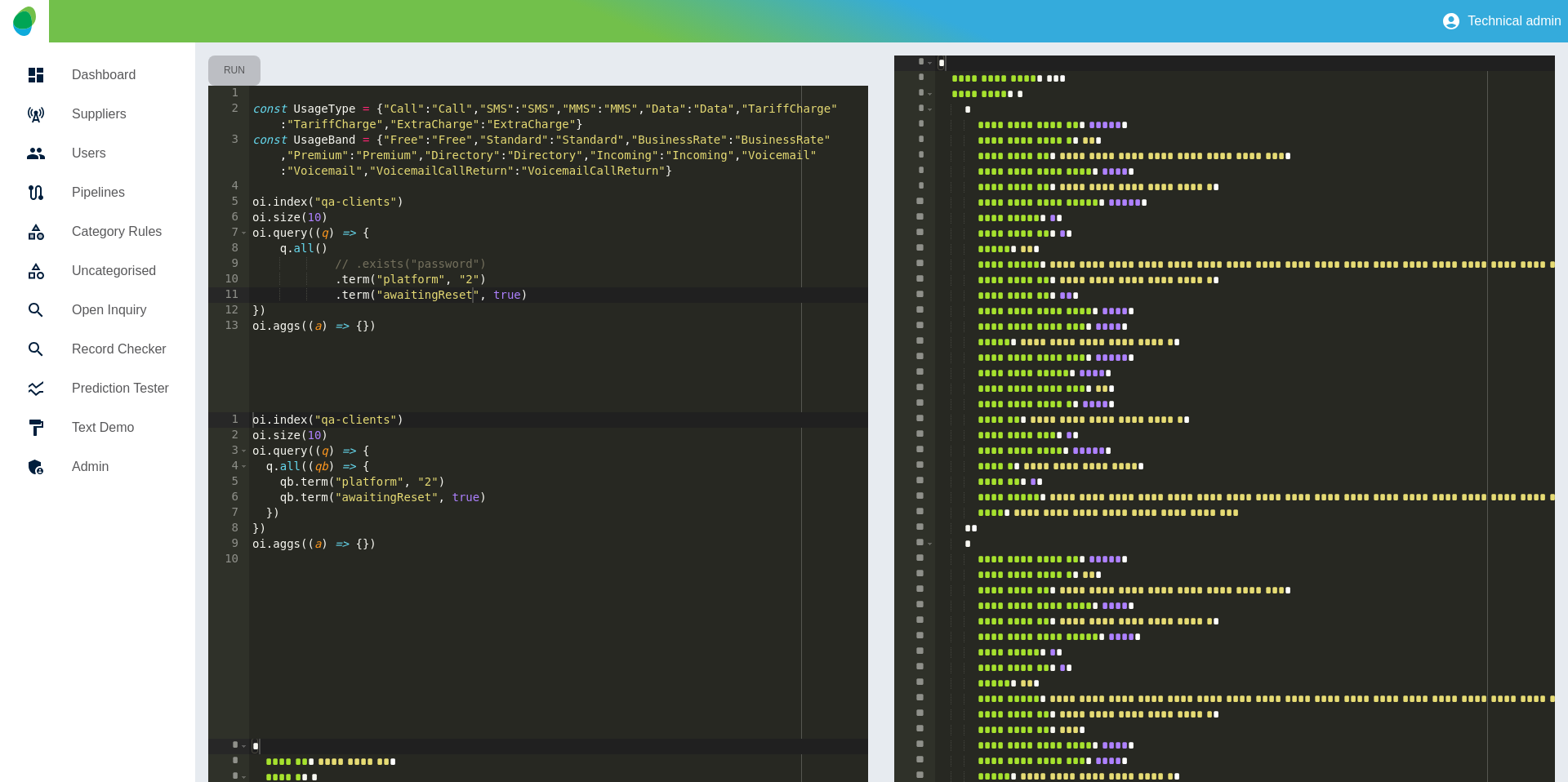
click at [236, 64] on button "Run" at bounding box center [234, 70] width 53 height 30
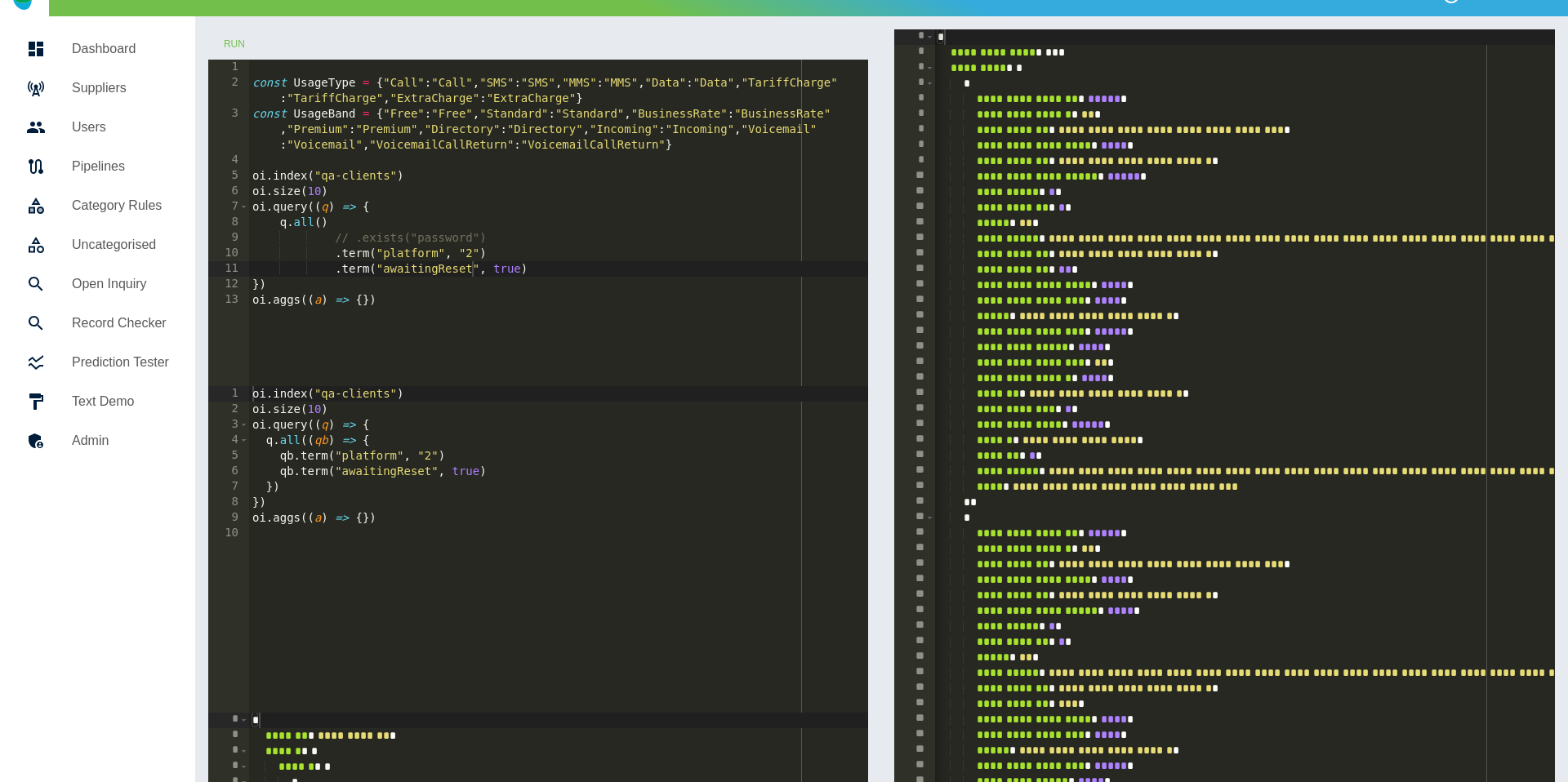
scroll to position [0, 0]
